Goal: Obtain resource: Download file/media

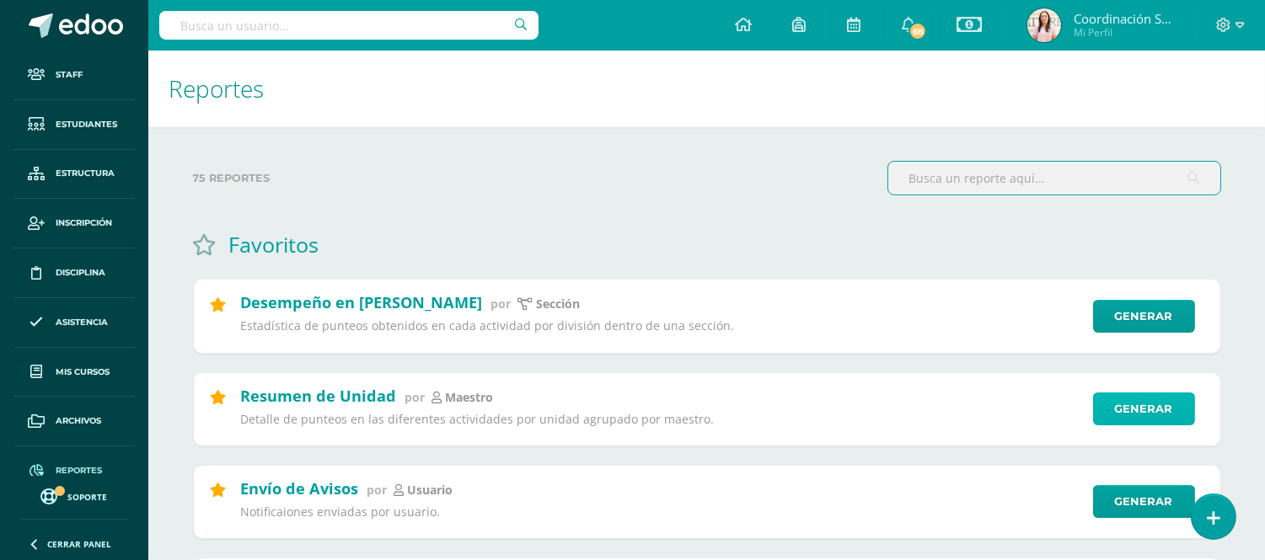
click at [1131, 401] on link "Generar" at bounding box center [1144, 409] width 102 height 33
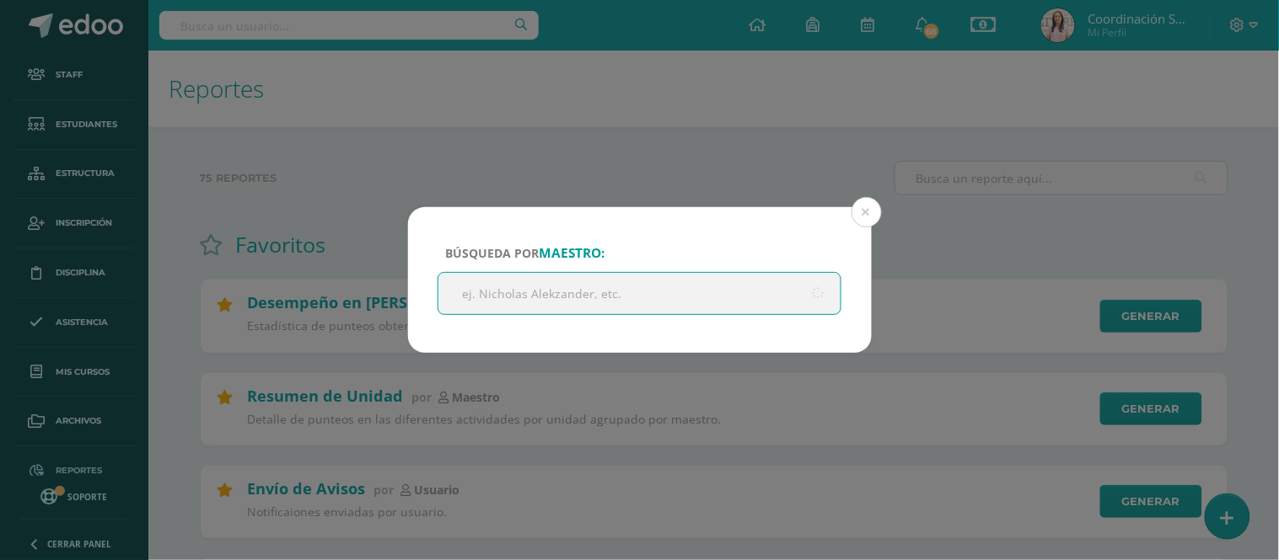
type input "R"
type input "Erick"
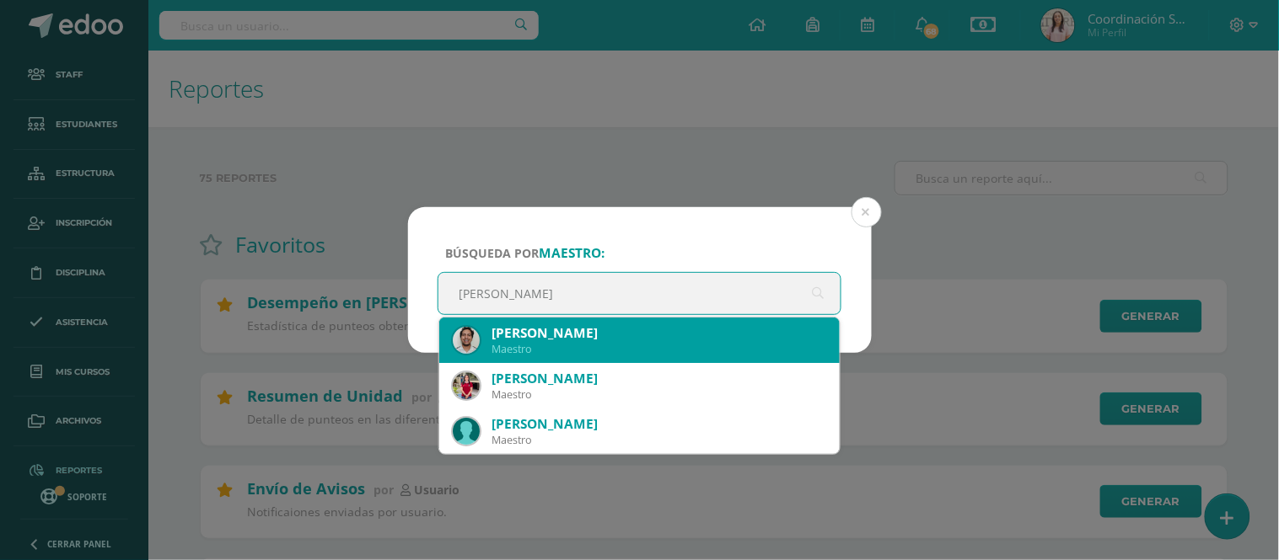
click at [740, 338] on div "Erick Moreno" at bounding box center [658, 333] width 335 height 18
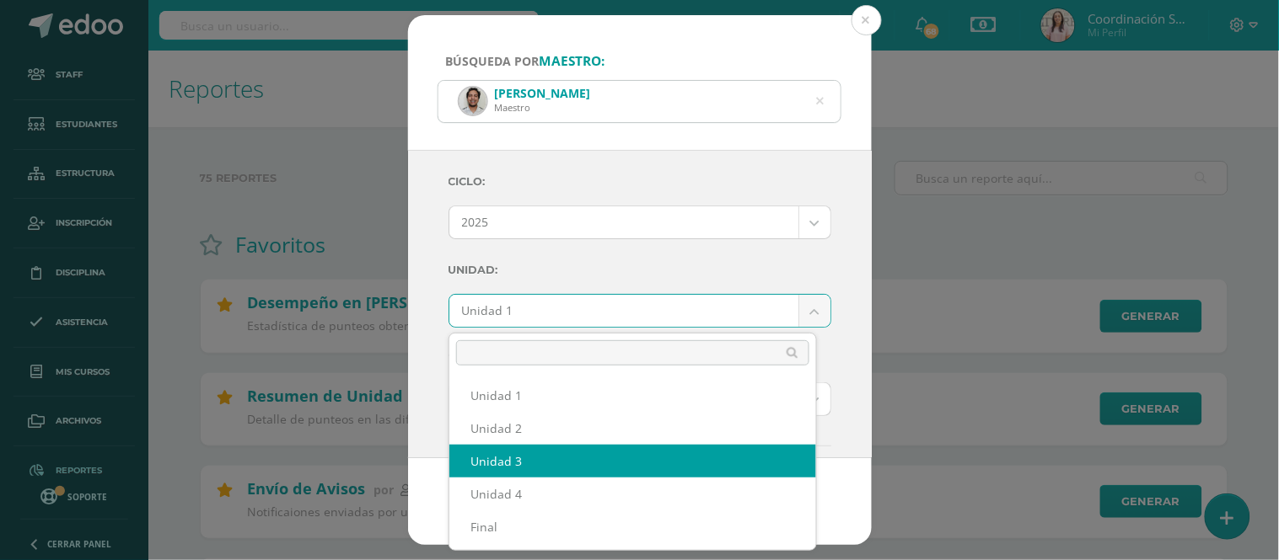
select select "Unidad 3"
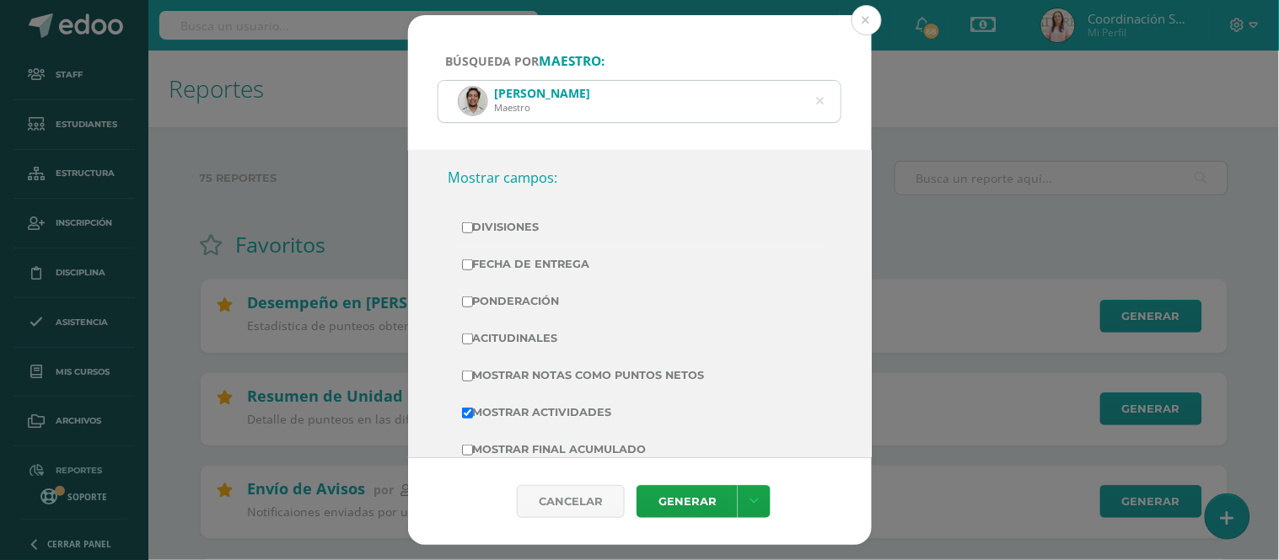
scroll to position [633, 0]
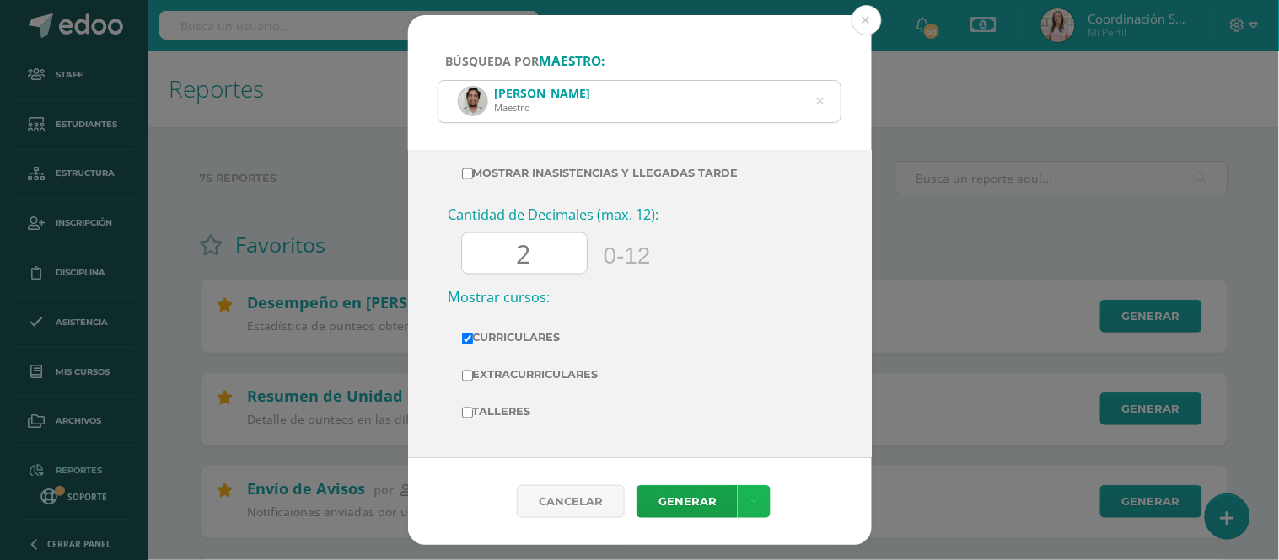
click at [756, 506] on link at bounding box center [753, 501] width 33 height 33
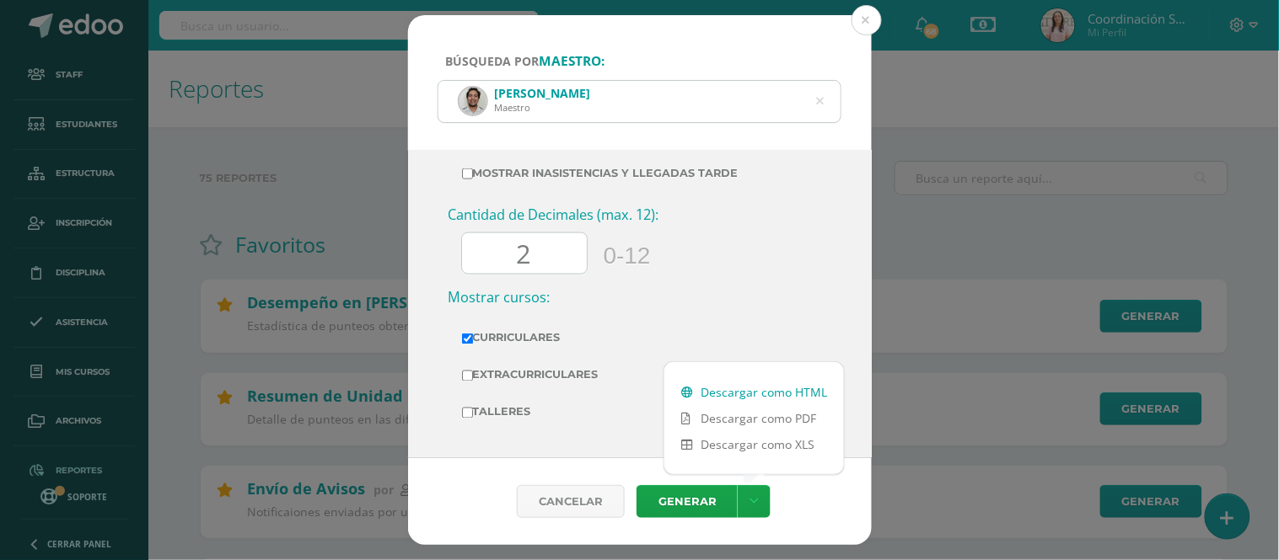
click at [738, 382] on link "Descargar como HTML" at bounding box center [754, 392] width 180 height 26
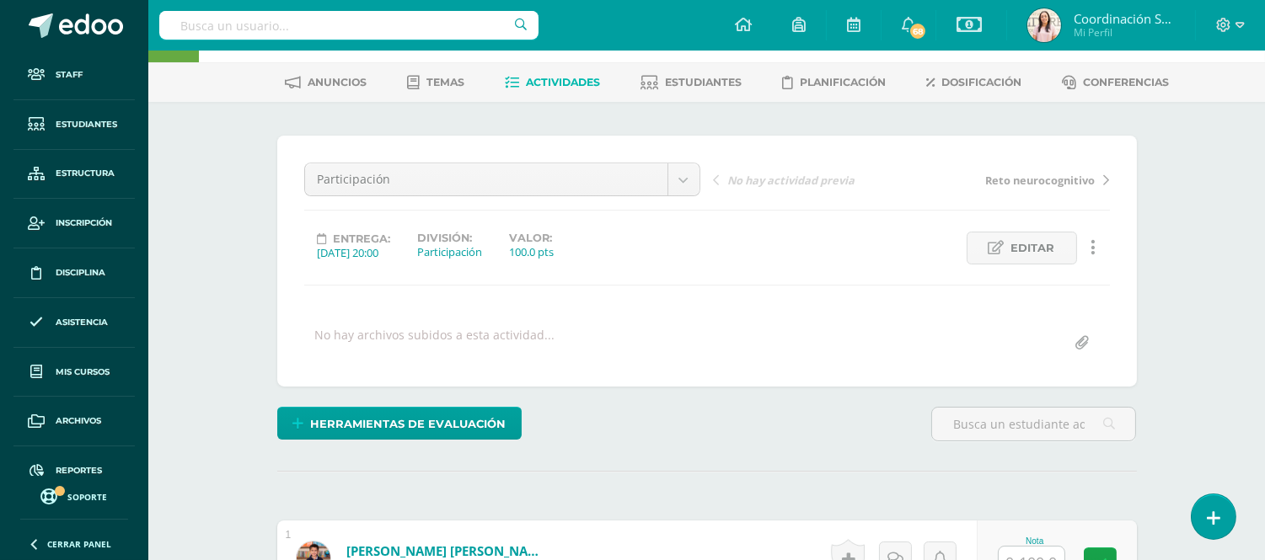
scroll to position [29, 0]
